Goal: Task Accomplishment & Management: Use online tool/utility

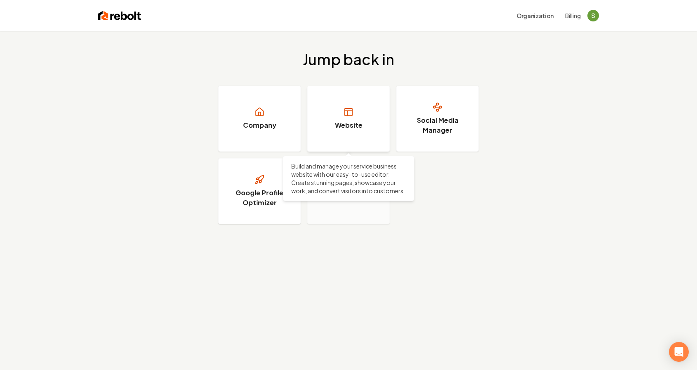
click at [343, 131] on link "Website" at bounding box center [348, 119] width 82 height 66
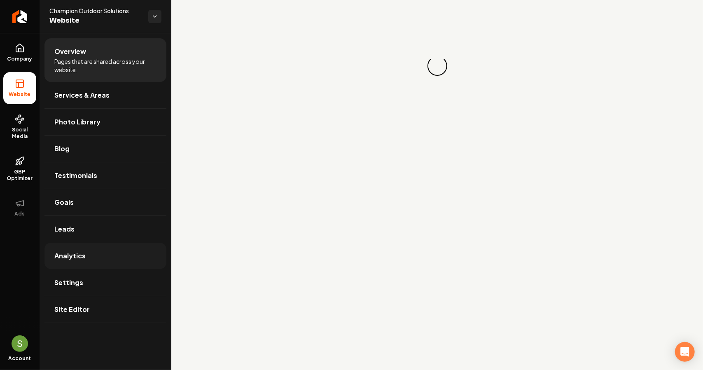
click at [116, 249] on link "Analytics" at bounding box center [105, 256] width 122 height 26
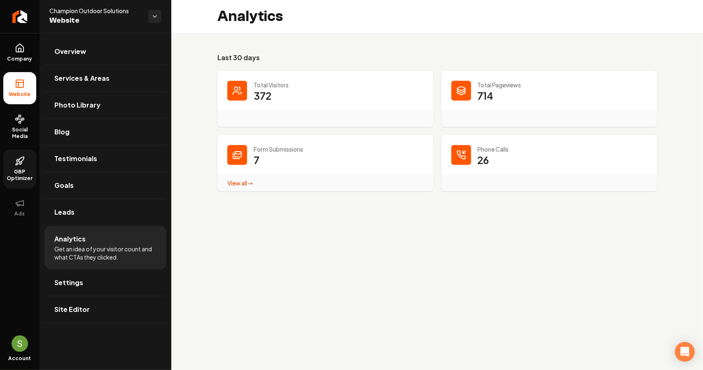
click at [32, 171] on span "GBP Optimizer" at bounding box center [19, 174] width 33 height 13
